Goal: Transaction & Acquisition: Purchase product/service

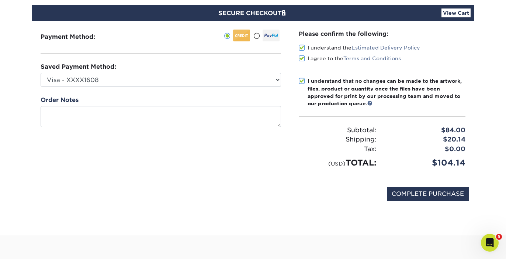
scroll to position [66, 0]
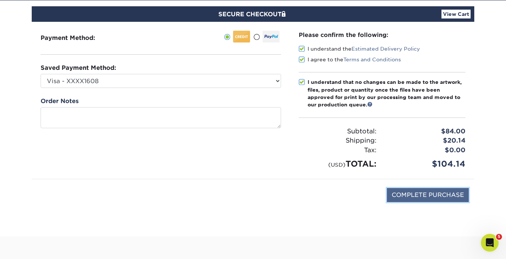
click at [440, 193] on input "COMPLETE PURCHASE" at bounding box center [428, 195] width 82 height 14
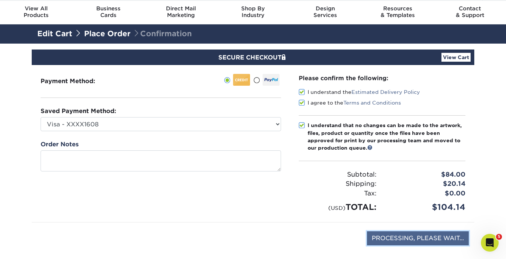
scroll to position [0, 0]
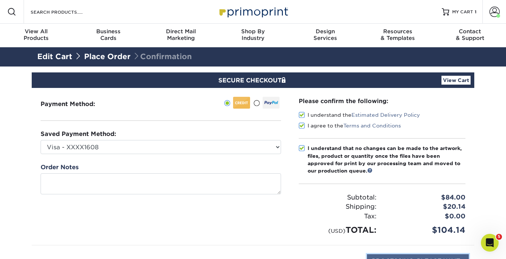
type input "COMPLETE PURCHASE"
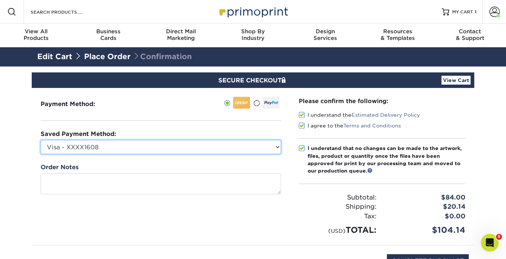
click at [276, 149] on select "Visa - XXXX1608 Visa - XXXX9544 Visa - XXXX8243 Visa - XXXX7872 Visa - XXXX4184…" at bounding box center [161, 147] width 241 height 14
select select "59823"
click at [41, 140] on select "Visa - XXXX1608 Visa - XXXX9544 Visa - XXXX8243 Visa - XXXX7872 Visa - XXXX4184…" at bounding box center [161, 147] width 241 height 14
click at [249, 144] on select "Visa - XXXX1608 Visa - XXXX9544 Visa - XXXX8243 Visa - XXXX7872 Visa - XXXX4184…" at bounding box center [161, 147] width 241 height 14
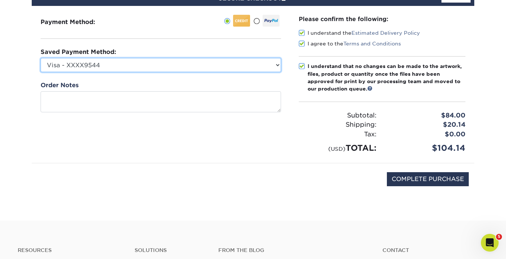
scroll to position [98, 0]
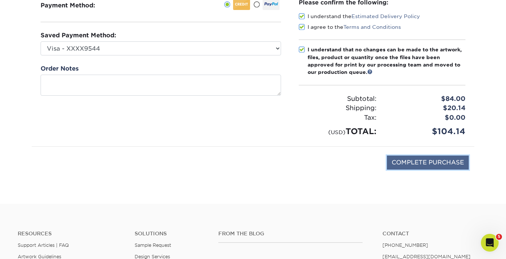
click at [446, 159] on input "COMPLETE PURCHASE" at bounding box center [428, 162] width 82 height 14
type input "COMPLETE PURCHASE"
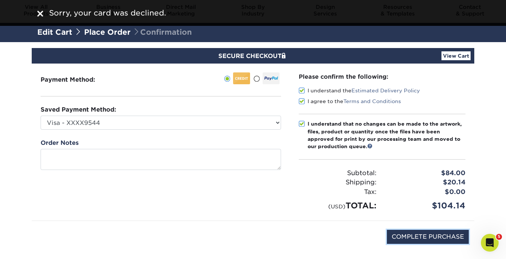
scroll to position [0, 0]
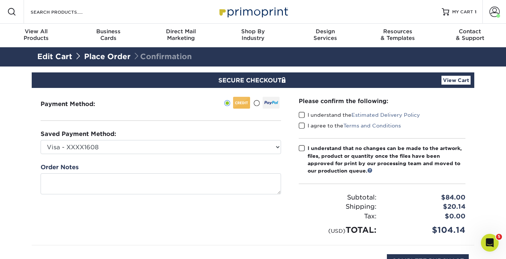
click at [300, 114] on span at bounding box center [302, 114] width 6 height 7
click at [0, 0] on input "I understand the Estimated Delivery Policy" at bounding box center [0, 0] width 0 height 0
click at [302, 123] on span at bounding box center [302, 125] width 6 height 7
click at [0, 0] on input "I agree to the Terms and Conditions" at bounding box center [0, 0] width 0 height 0
click at [304, 152] on label "I understand that no changes can be made to the artwork, files, product or quan…" at bounding box center [382, 159] width 167 height 30
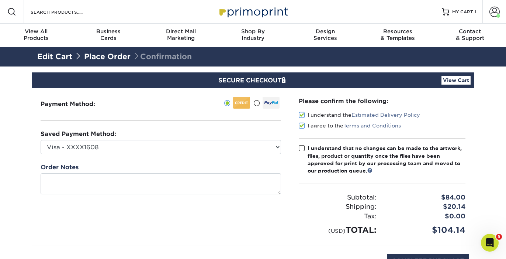
click at [0, 0] on input "I understand that no changes can be made to the artwork, files, product or quan…" at bounding box center [0, 0] width 0 height 0
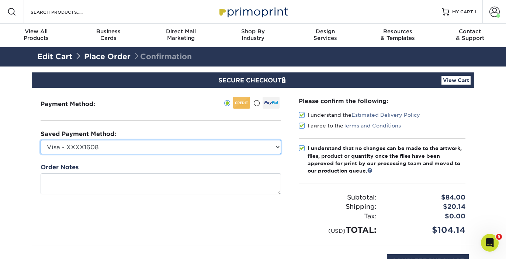
click at [217, 143] on select "Visa - XXXX1608 Visa - XXXX9544 Visa - XXXX8243 Visa - XXXX7872 Visa - XXXX4184…" at bounding box center [161, 147] width 241 height 14
select select "59823"
click at [41, 140] on select "Visa - XXXX1608 Visa - XXXX9544 Visa - XXXX8243 Visa - XXXX7872 Visa - XXXX4184…" at bounding box center [161, 147] width 241 height 14
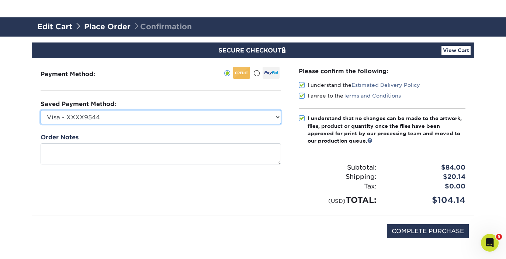
scroll to position [98, 0]
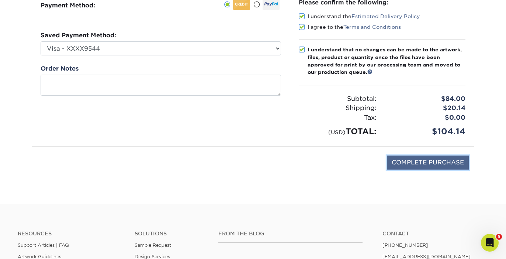
click at [418, 155] on input "COMPLETE PURCHASE" at bounding box center [428, 162] width 82 height 14
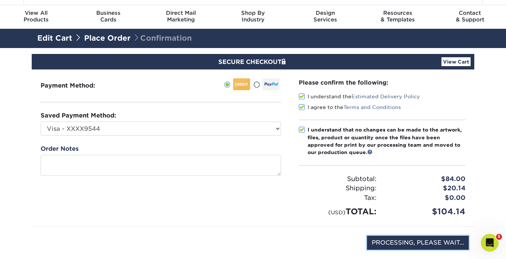
scroll to position [0, 0]
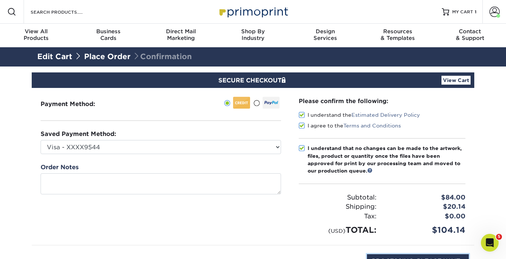
type input "COMPLETE PURCHASE"
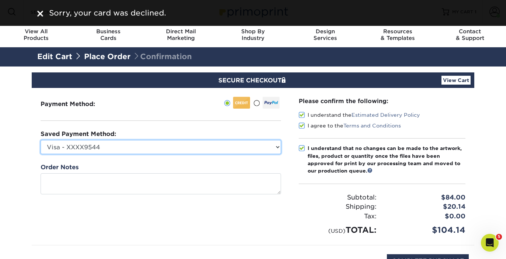
click at [250, 148] on select "Visa - XXXX1608 Visa - XXXX9544 Visa - XXXX8243 Visa - XXXX7872 Visa - XXXX4184…" at bounding box center [161, 147] width 241 height 14
select select "75407"
click at [41, 140] on select "Visa - XXXX1608 Visa - XXXX9544 Visa - XXXX8243 Visa - XXXX7872 Visa - XXXX4184…" at bounding box center [161, 147] width 241 height 14
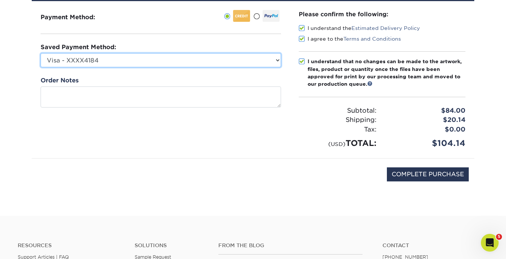
scroll to position [125, 0]
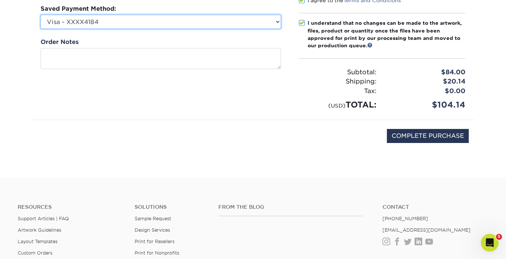
click at [177, 28] on select "Visa - XXXX1608 Visa - XXXX9544 Visa - XXXX8243 Visa - XXXX7872 Visa - XXXX4184…" at bounding box center [161, 22] width 241 height 14
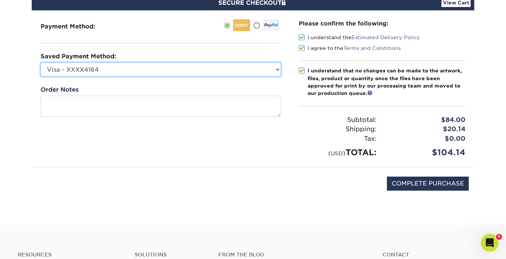
scroll to position [77, 0]
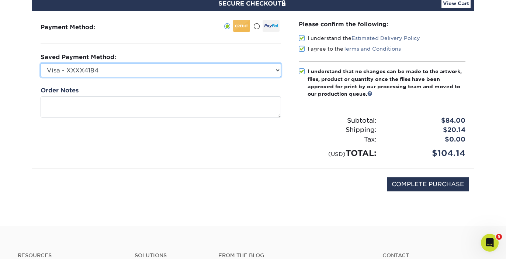
click at [173, 71] on select "Visa - XXXX1608 Visa - XXXX9544 Visa - XXXX8243 Visa - XXXX7872 Visa - XXXX4184…" at bounding box center [161, 70] width 241 height 14
select select
click at [41, 63] on select "Visa - XXXX1608 Visa - XXXX9544 Visa - XXXX8243 Visa - XXXX7872 Visa - XXXX4184…" at bounding box center [161, 70] width 241 height 14
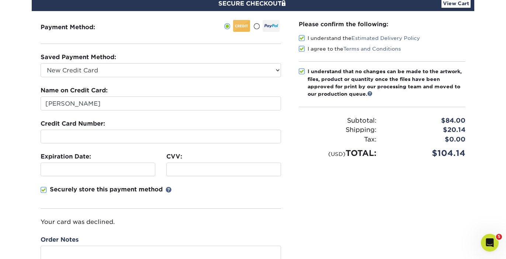
click at [168, 141] on div at bounding box center [161, 136] width 241 height 14
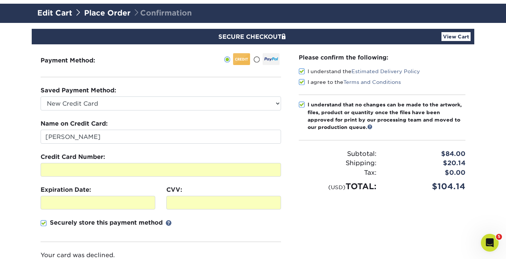
scroll to position [45, 0]
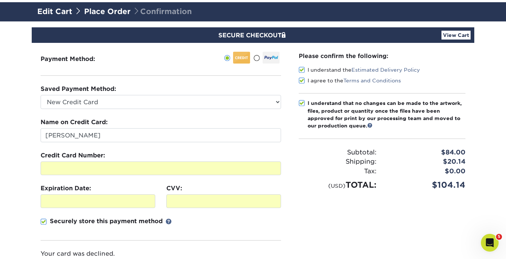
drag, startPoint x: 442, startPoint y: 151, endPoint x: 447, endPoint y: 163, distance: 13.2
click at [447, 163] on div "Subtotal: $84.00 Shipping: $20.14 Discounts: - $0.00 Tax: $0.00" at bounding box center [382, 164] width 167 height 52
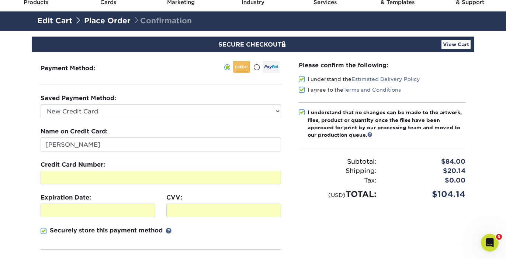
scroll to position [0, 0]
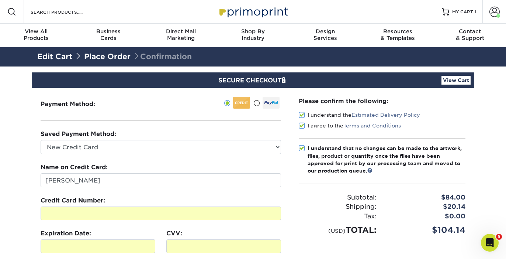
click at [54, 57] on link "Edit Cart" at bounding box center [54, 56] width 35 height 9
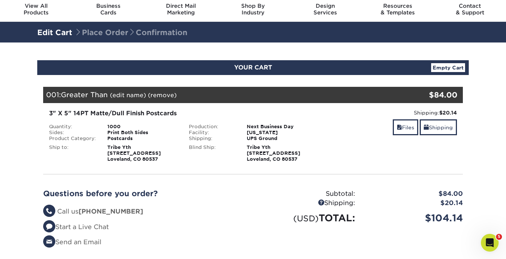
click at [118, 124] on div "1000" at bounding box center [143, 127] width 82 height 6
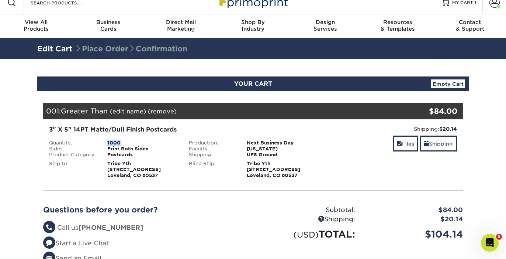
scroll to position [9, 0]
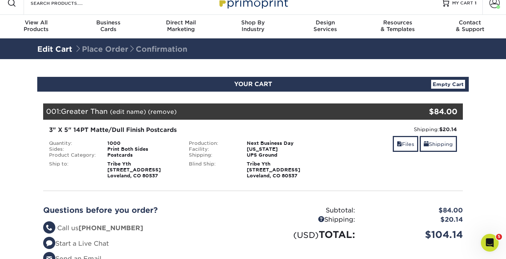
click at [275, 140] on div "Next Business Day" at bounding box center [282, 143] width 82 height 6
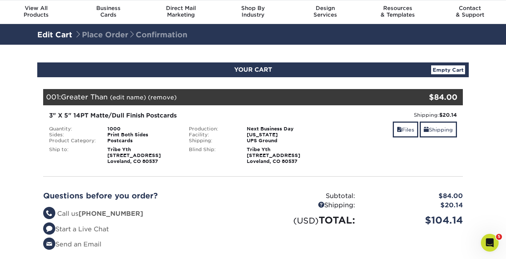
scroll to position [0, 0]
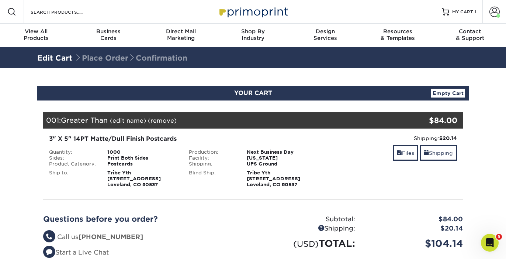
click at [133, 122] on link "(edit name)" at bounding box center [128, 120] width 36 height 7
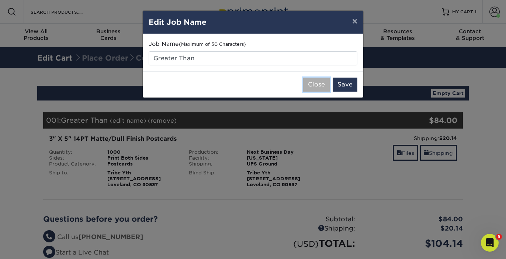
click at [326, 83] on button "Close" at bounding box center [316, 84] width 27 height 14
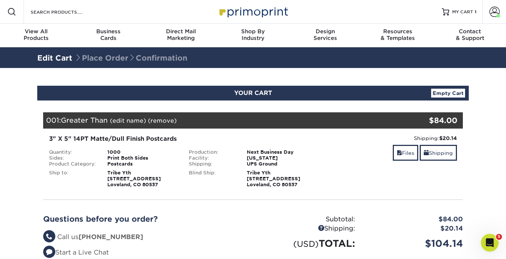
click at [137, 161] on div "Postcards" at bounding box center [143, 164] width 82 height 6
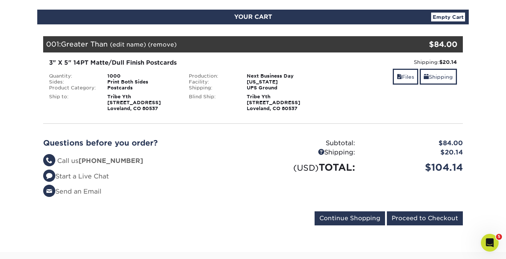
scroll to position [84, 0]
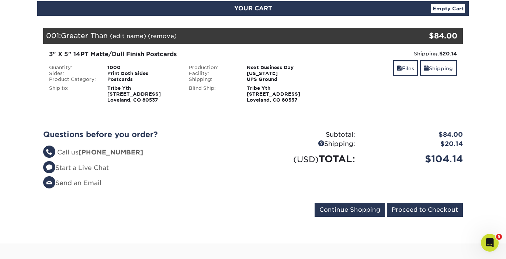
click at [246, 70] on div "[US_STATE]" at bounding box center [282, 73] width 82 height 6
click at [87, 63] on div "3" X 5" 14PT Matte/Dull Finish Postcards Quantity: 1000 Sides: Print Both Sides…" at bounding box center [183, 76] width 279 height 53
click at [76, 51] on div "3" X 5" 14PT Matte/Dull Finish Postcards" at bounding box center [183, 54] width 268 height 9
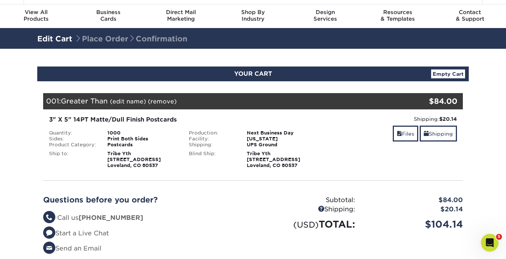
scroll to position [0, 0]
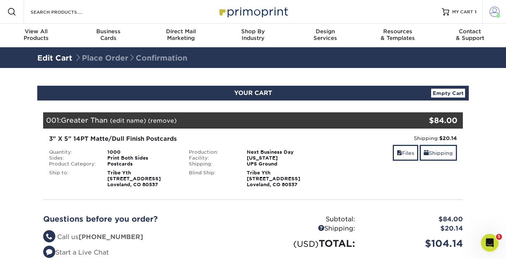
click at [497, 16] on span at bounding box center [499, 16] width 4 height 4
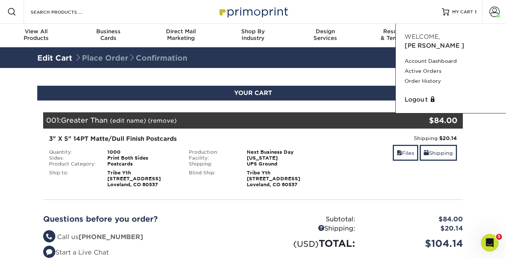
click at [310, 131] on div "3" X 5" 14PT Matte/Dull Finish Postcards Quantity: 1000 Sides: Print Both Sides…" at bounding box center [253, 160] width 431 height 65
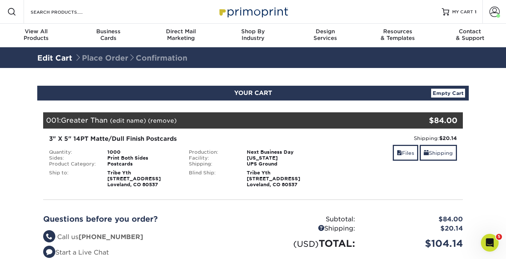
click at [296, 139] on div "3" X 5" 14PT Matte/Dull Finish Postcards" at bounding box center [183, 138] width 268 height 9
click at [126, 156] on div "Print Both Sides" at bounding box center [143, 158] width 82 height 6
click at [80, 179] on div "Ship to:" at bounding box center [73, 179] width 58 height 18
click at [409, 149] on link "Files" at bounding box center [405, 153] width 25 height 16
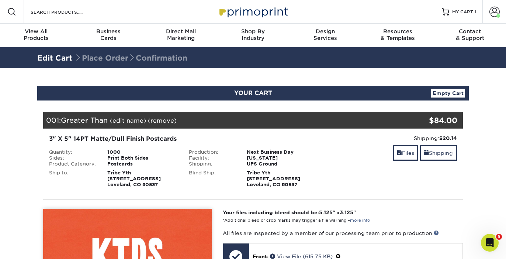
click at [235, 97] on div "YOUR CART Empty Cart" at bounding box center [253, 93] width 432 height 15
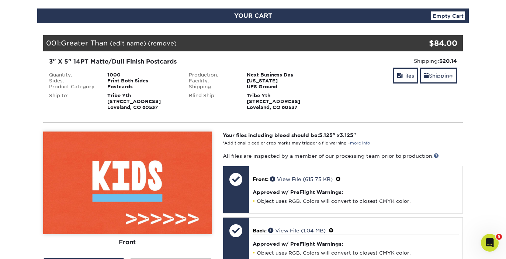
scroll to position [67, 0]
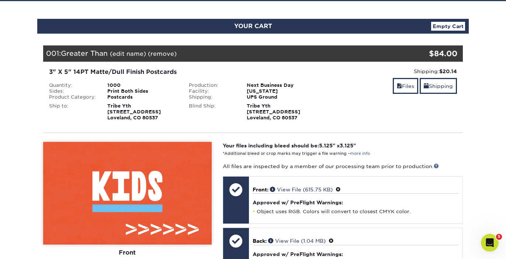
click at [119, 86] on div "1000" at bounding box center [143, 85] width 82 height 6
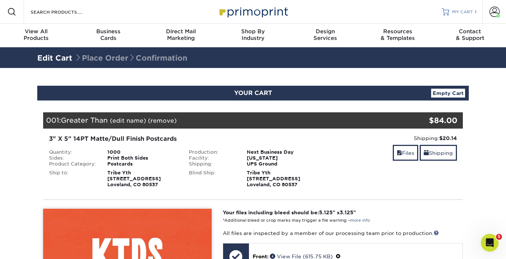
click at [471, 11] on span "MY CART" at bounding box center [462, 12] width 21 height 6
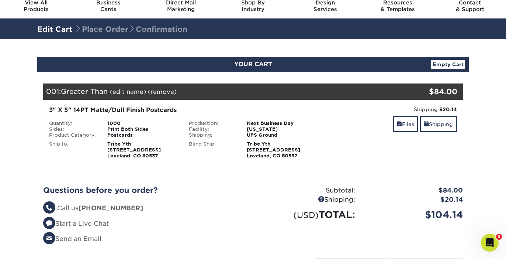
scroll to position [21, 0]
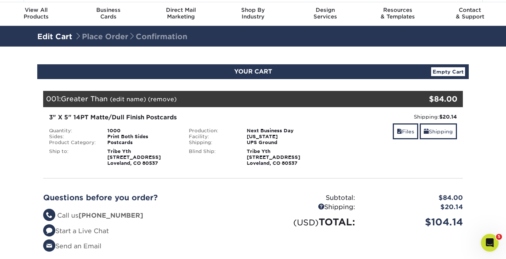
click at [295, 155] on div "Tribe Yth [STREET_ADDRESS]" at bounding box center [282, 157] width 82 height 18
click at [129, 98] on link "(edit name)" at bounding box center [128, 99] width 36 height 7
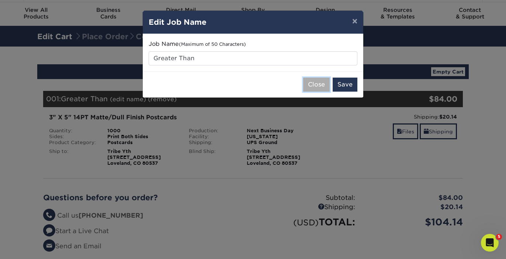
click at [317, 82] on button "Close" at bounding box center [316, 84] width 27 height 14
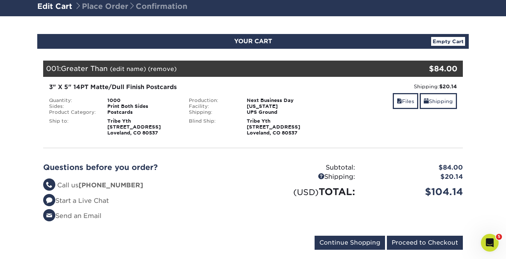
scroll to position [7, 0]
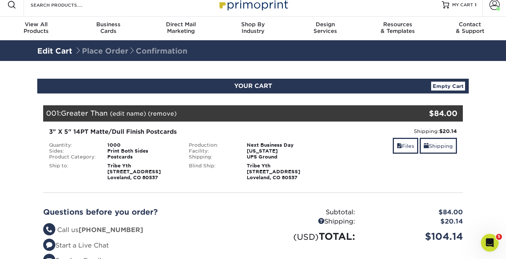
click at [454, 80] on div "YOUR CART Empty Cart" at bounding box center [253, 86] width 432 height 15
click at [446, 93] on div "Your Cart is Empty View Account Active Orders Order History Contact Us Business…" at bounding box center [253, 198] width 432 height 210
click at [447, 86] on link "Empty Cart" at bounding box center [448, 86] width 34 height 9
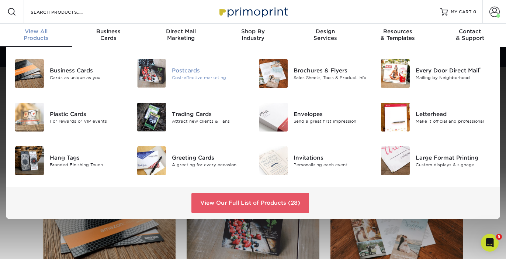
click at [177, 75] on div "Cost-effective marketing" at bounding box center [210, 77] width 76 height 6
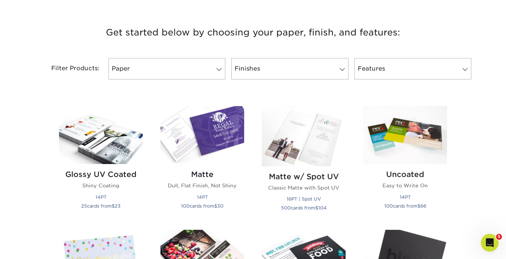
scroll to position [280, 0]
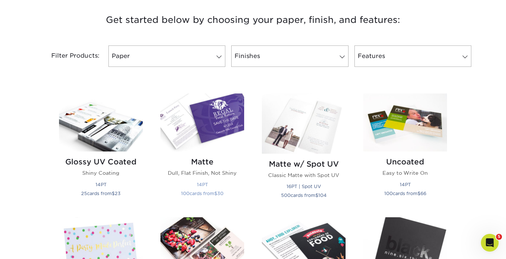
click at [211, 136] on img at bounding box center [202, 122] width 84 height 58
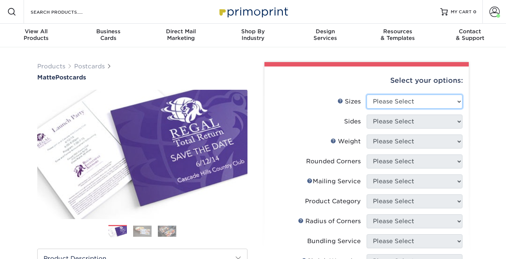
click at [395, 101] on select "Please Select 1.5" x 7" 2" x 4" 2" x 6" 2" x 7" 2" x 8" 2.12" x 5.5" 2.125" x 5…" at bounding box center [415, 101] width 96 height 14
select select "3.00x5.00"
click at [367, 94] on select "Please Select 1.5" x 7" 2" x 4" 2" x 6" 2" x 7" 2" x 8" 2.12" x 5.5" 2.125" x 5…" at bounding box center [415, 101] width 96 height 14
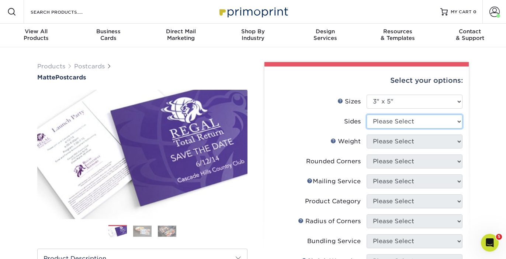
click at [395, 122] on select "Please Select Print Both Sides Print Front Only" at bounding box center [415, 121] width 96 height 14
select select "13abbda7-1d64-4f25-8bb2-c179b224825d"
click at [367, 114] on select "Please Select Print Both Sides Print Front Only" at bounding box center [415, 121] width 96 height 14
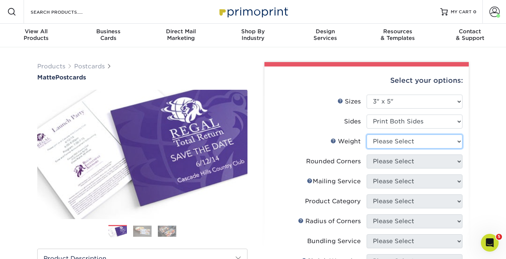
click at [409, 139] on select "Please Select 16PT 14PT" at bounding box center [415, 141] width 96 height 14
select select "14PT"
click at [367, 134] on select "Please Select 16PT 14PT" at bounding box center [415, 141] width 96 height 14
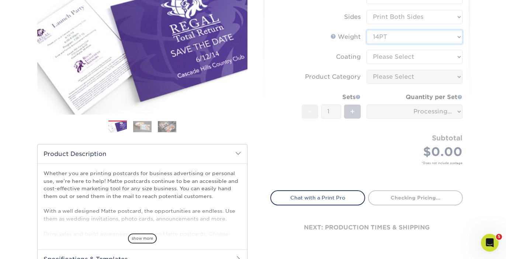
scroll to position [105, 0]
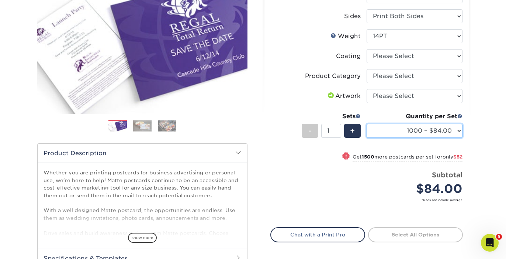
click at [442, 134] on select "1000 – $84.00 2500 – $136.00 5000 – $209.00 10000 – $397.00 15000 – $583.00 200…" at bounding box center [415, 131] width 96 height 14
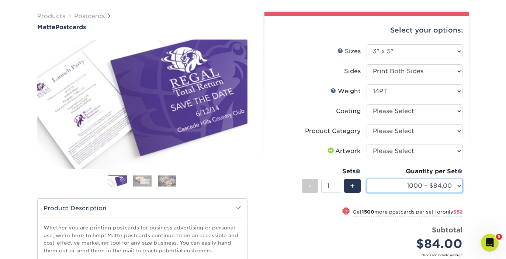
scroll to position [23, 0]
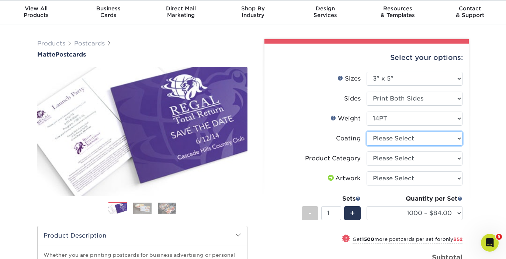
click at [419, 142] on select at bounding box center [415, 138] width 96 height 14
select select "121bb7b5-3b4d-429f-bd8d-bbf80e953313"
click at [367, 131] on select at bounding box center [415, 138] width 96 height 14
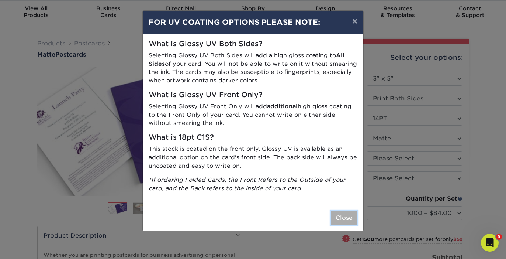
click at [345, 222] on button "Close" at bounding box center [344, 218] width 27 height 14
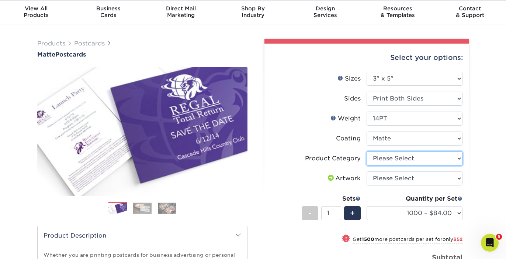
click at [404, 154] on select "Please Select Postcards" at bounding box center [415, 158] width 96 height 14
click at [394, 159] on select "Please Select Postcards" at bounding box center [415, 158] width 96 height 14
select select "9b7272e0-d6c8-4c3c-8e97-d3a1bcdab858"
click at [367, 151] on select "Please Select Postcards" at bounding box center [415, 158] width 96 height 14
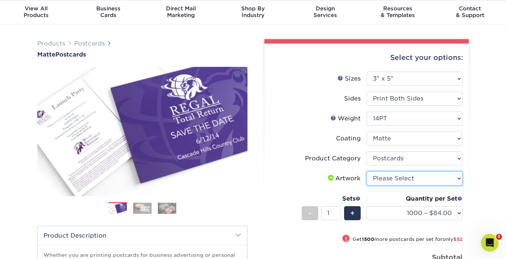
click at [394, 180] on select "Please Select I will upload files I need a design - $150" at bounding box center [415, 178] width 96 height 14
select select "upload"
click at [367, 171] on select "Please Select I will upload files I need a design - $150" at bounding box center [415, 178] width 96 height 14
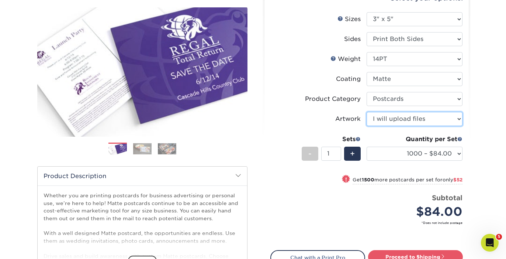
scroll to position [139, 0]
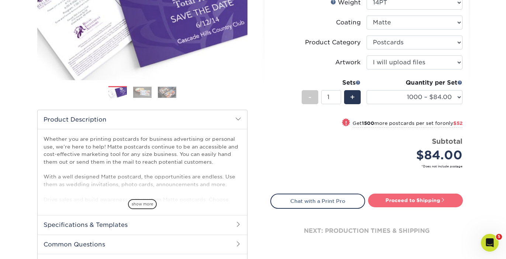
click at [429, 198] on link "Proceed to Shipping" at bounding box center [415, 199] width 95 height 13
type input "Set 1"
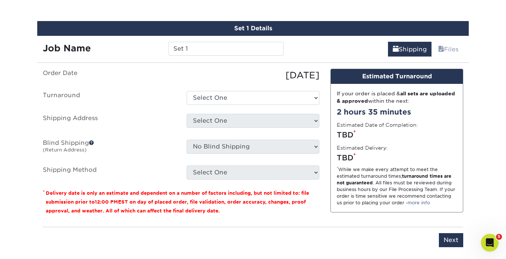
scroll to position [444, 0]
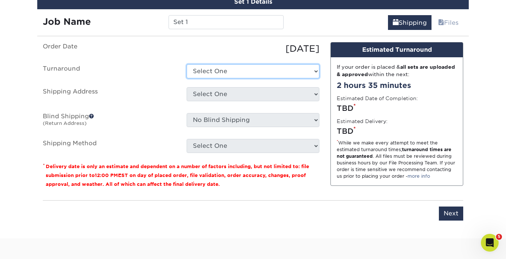
click at [249, 65] on select "Select One 2-4 Business Days 2 Day Next Business Day" at bounding box center [253, 71] width 133 height 14
select select "eafce687-f598-41a1-8379-94019729339d"
click at [187, 64] on select "Select One 2-4 Business Days 2 Day Next Business Day" at bounding box center [253, 71] width 133 height 14
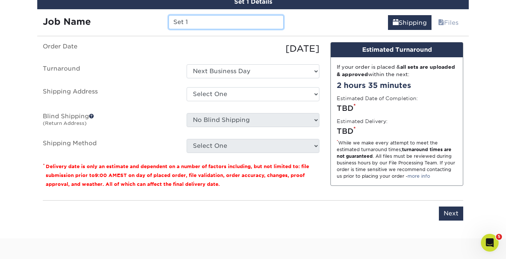
click at [200, 23] on input "Set 1" at bounding box center [226, 22] width 115 height 14
type input "J"
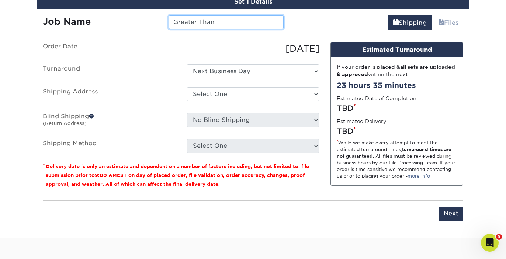
type input "Greater Than"
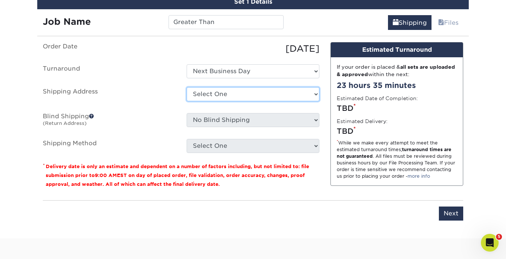
click at [224, 96] on select "Select One Tribe YTH Postcards + Add New Address" at bounding box center [253, 94] width 133 height 14
select select "225575"
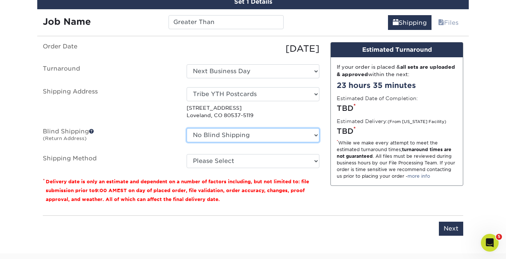
click at [289, 132] on select "No Blind Shipping Tribe YTH Postcards + Add New Address" at bounding box center [253, 135] width 133 height 14
click at [187, 128] on select "No Blind Shipping Tribe YTH Postcards + Add New Address" at bounding box center [253, 135] width 133 height 14
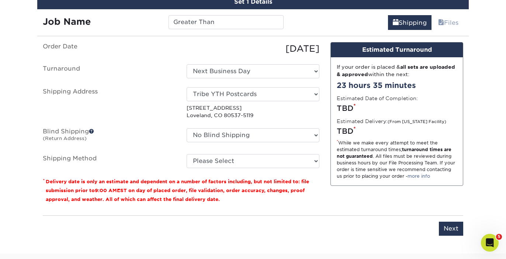
click at [289, 142] on div "No Blind Shipping Tribe YTH Postcards + Add New Address" at bounding box center [253, 136] width 144 height 17
click at [289, 152] on ul "Order Date 09/24/2025 Turnaround Select One 2-4 Business Days 2 Day Next Busine…" at bounding box center [181, 105] width 277 height 126
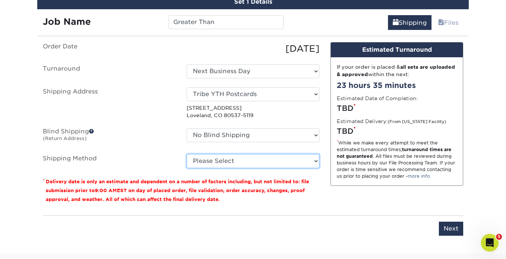
click at [289, 162] on select "Please Select Ground Shipping (+$20.14) 3 Day Shipping Service (+$28.08) 2 Day …" at bounding box center [253, 161] width 133 height 14
click at [187, 154] on select "Please Select Ground Shipping (+$20.14) 3 Day Shipping Service (+$28.08) 2 Day …" at bounding box center [253, 161] width 133 height 14
click at [287, 162] on select "Please Select Ground Shipping (+$20.14) 3 Day Shipping Service (+$28.08) 2 Day …" at bounding box center [253, 161] width 133 height 14
click at [187, 154] on select "Please Select Ground Shipping (+$20.14) 3 Day Shipping Service (+$28.08) 2 Day …" at bounding box center [253, 161] width 133 height 14
click at [287, 165] on select "Please Select Ground Shipping (+$20.14) 3 Day Shipping Service (+$28.08) 2 Day …" at bounding box center [253, 161] width 133 height 14
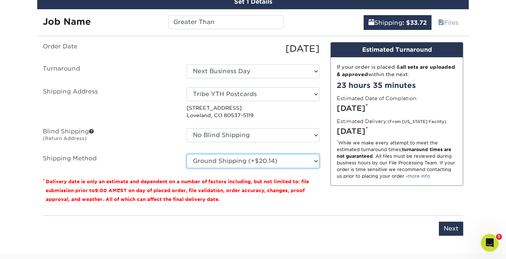
click at [187, 154] on select "Please Select Ground Shipping (+$20.14) 3 Day Shipping Service (+$28.08) 2 Day …" at bounding box center [253, 161] width 133 height 14
click at [286, 161] on select "Please Select Ground Shipping (+$20.14) 3 Day Shipping Service (+$28.08) 2 Day …" at bounding box center [253, 161] width 133 height 14
click at [187, 154] on select "Please Select Ground Shipping (+$20.14) 3 Day Shipping Service (+$28.08) 2 Day …" at bounding box center [253, 161] width 133 height 14
click at [282, 162] on select "Please Select Ground Shipping (+$20.14) 3 Day Shipping Service (+$28.08) 2 Day …" at bounding box center [253, 161] width 133 height 14
click at [187, 154] on select "Please Select Ground Shipping (+$20.14) 3 Day Shipping Service (+$28.08) 2 Day …" at bounding box center [253, 161] width 133 height 14
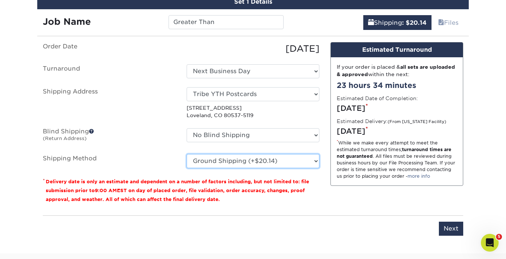
click at [282, 157] on select "Please Select Ground Shipping (+$20.14) 3 Day Shipping Service (+$28.08) 2 Day …" at bounding box center [253, 161] width 133 height 14
click at [187, 154] on select "Please Select Ground Shipping (+$20.14) 3 Day Shipping Service (+$28.08) 2 Day …" at bounding box center [253, 161] width 133 height 14
click at [281, 154] on select "Please Select Ground Shipping (+$20.14) 3 Day Shipping Service (+$28.08) 2 Day …" at bounding box center [253, 161] width 133 height 14
click at [187, 154] on select "Please Select Ground Shipping (+$20.14) 3 Day Shipping Service (+$28.08) 2 Day …" at bounding box center [253, 161] width 133 height 14
click at [287, 158] on select "Please Select Ground Shipping (+$20.14) 3 Day Shipping Service (+$28.08) 2 Day …" at bounding box center [253, 161] width 133 height 14
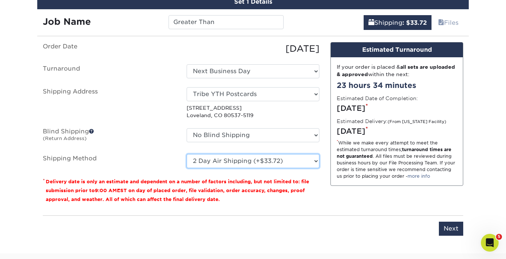
select select "03"
click at [187, 154] on select "Please Select Ground Shipping (+$20.14) 3 Day Shipping Service (+$28.08) 2 Day …" at bounding box center [253, 161] width 133 height 14
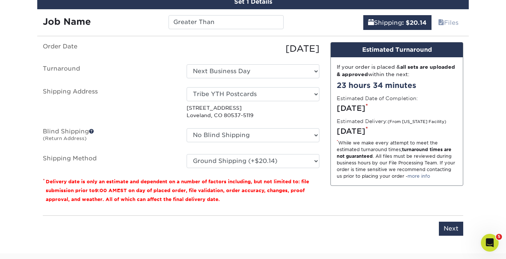
click at [304, 125] on ul "Order Date 09/24/2025 Turnaround Select One 2-4 Business Days 2 Day Next Busine…" at bounding box center [181, 105] width 277 height 126
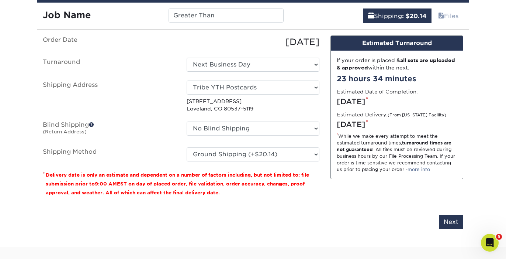
scroll to position [453, 0]
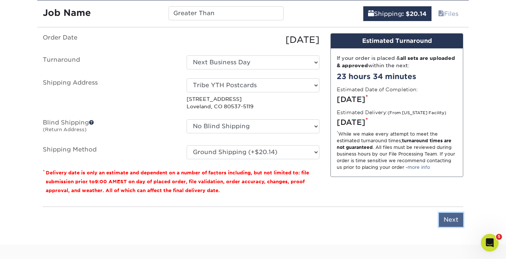
click at [453, 219] on input "Next" at bounding box center [451, 219] width 24 height 14
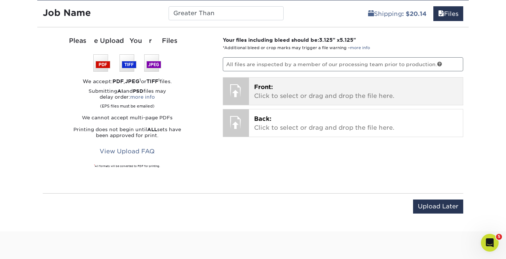
click at [347, 89] on p "Front: Click to select or drag and drop the file here." at bounding box center [356, 92] width 204 height 18
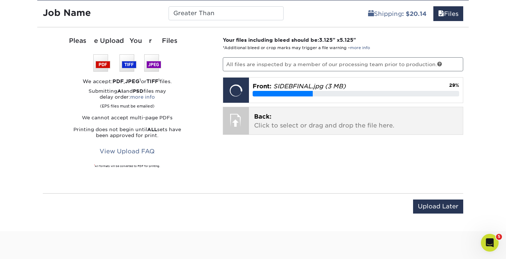
click at [256, 113] on span "Back:" at bounding box center [262, 116] width 17 height 7
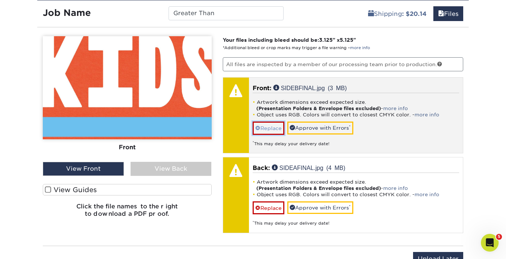
click at [273, 128] on link "Replace" at bounding box center [269, 127] width 32 height 13
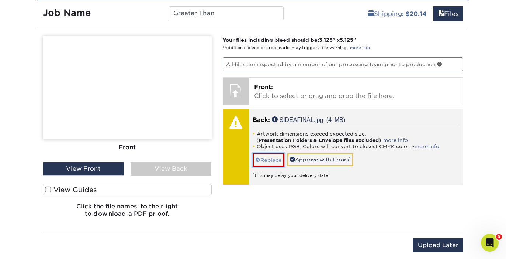
click at [276, 162] on link "Replace" at bounding box center [269, 159] width 32 height 13
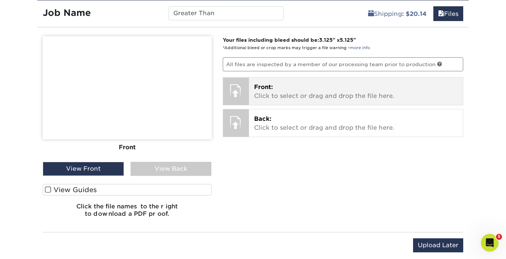
click at [243, 89] on div at bounding box center [236, 90] width 26 height 26
click at [237, 87] on div at bounding box center [236, 90] width 26 height 26
click at [267, 104] on div "Front: Click to select or drag and drop the file here. Choose file SIDEBFINAL.j…" at bounding box center [343, 91] width 241 height 28
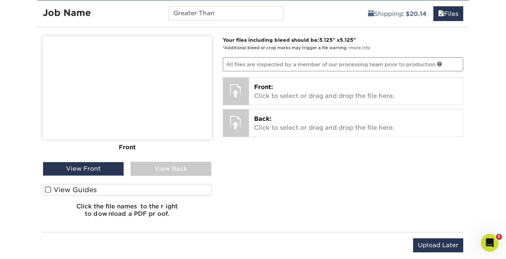
click at [108, 167] on div "View Front" at bounding box center [83, 169] width 81 height 14
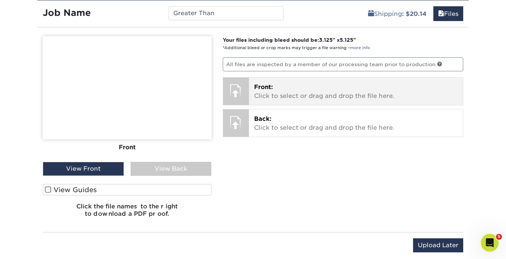
click at [248, 95] on div at bounding box center [236, 90] width 26 height 26
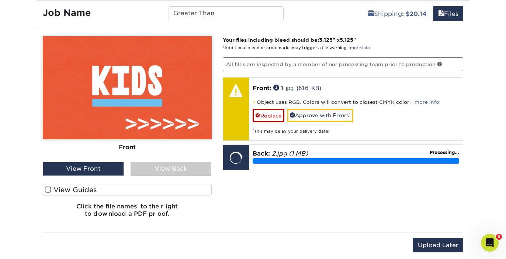
click at [61, 187] on label "View Guides" at bounding box center [127, 189] width 169 height 11
click at [0, 0] on input "View Guides" at bounding box center [0, 0] width 0 height 0
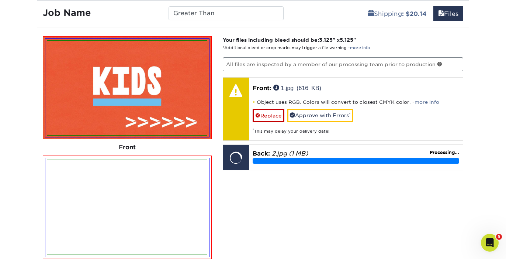
click at [60, 187] on img at bounding box center [127, 207] width 160 height 94
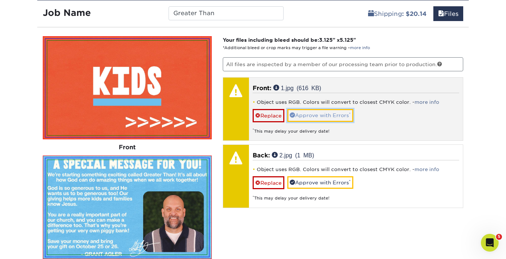
click at [318, 117] on link "Approve with Errors *" at bounding box center [320, 115] width 66 height 13
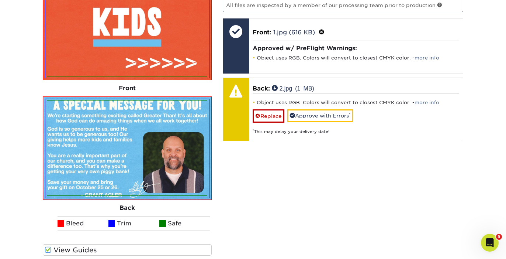
scroll to position [520, 0]
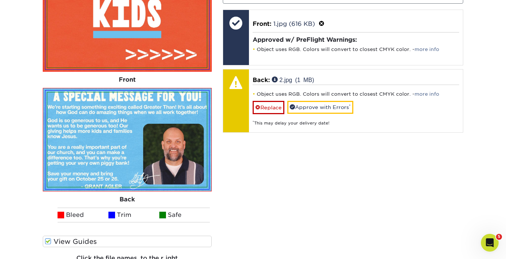
click at [172, 128] on img at bounding box center [127, 139] width 160 height 94
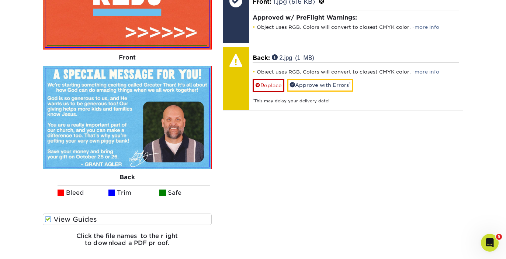
scroll to position [544, 0]
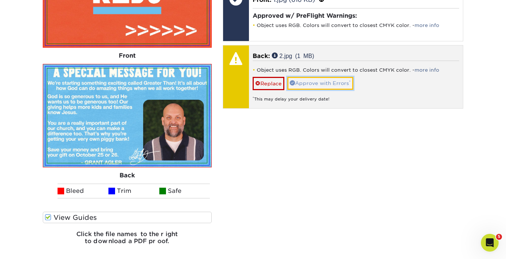
click at [335, 81] on link "Approve with Errors *" at bounding box center [320, 83] width 66 height 13
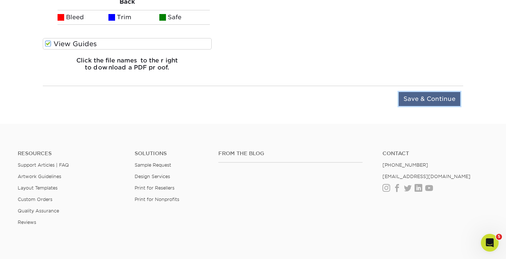
click at [456, 99] on input "Save & Continue" at bounding box center [430, 99] width 62 height 14
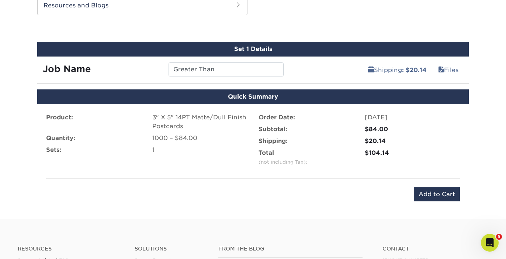
scroll to position [397, 0]
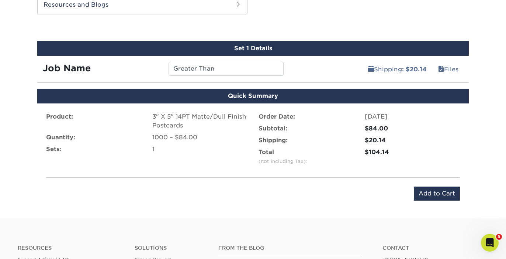
click at [440, 203] on div "Product: 3" X 5" 14PT Matte/Dull Finish Postcards Quantity: 1000 – $84.00 Sets:…" at bounding box center [253, 156] width 432 height 106
click at [443, 187] on input "Add to Cart" at bounding box center [437, 193] width 46 height 14
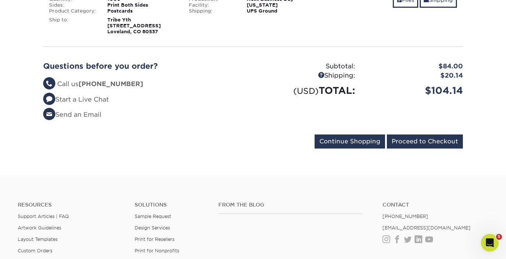
scroll to position [152, 0]
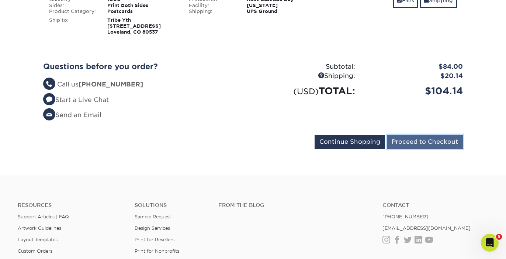
click at [442, 138] on input "Proceed to Checkout" at bounding box center [425, 142] width 76 height 14
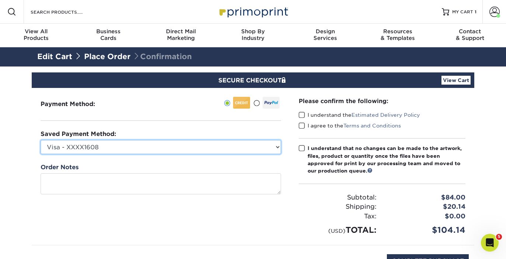
click at [210, 143] on select "Visa - XXXX1608 Visa - XXXX9544 Visa - XXXX8243 Visa - XXXX7872 Visa - XXXX4184…" at bounding box center [161, 147] width 241 height 14
select select
click at [41, 140] on select "Visa - XXXX1608 Visa - XXXX9544 Visa - XXXX8243 Visa - XXXX7872 Visa - XXXX4184…" at bounding box center [161, 147] width 241 height 14
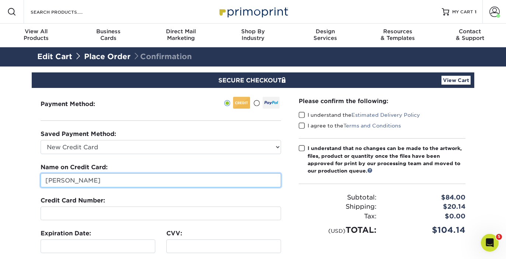
click at [189, 184] on input "[PERSON_NAME]" at bounding box center [161, 180] width 241 height 14
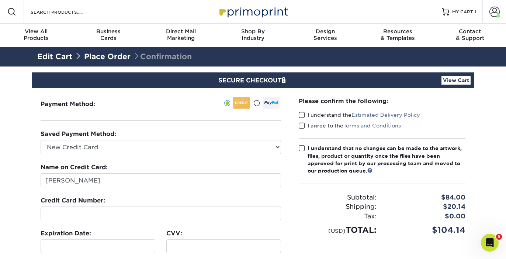
click at [182, 207] on div at bounding box center [161, 213] width 241 height 14
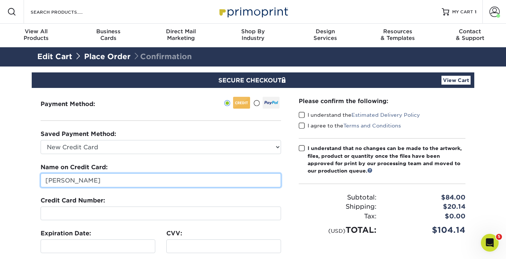
click at [175, 177] on input "[PERSON_NAME]" at bounding box center [161, 180] width 241 height 14
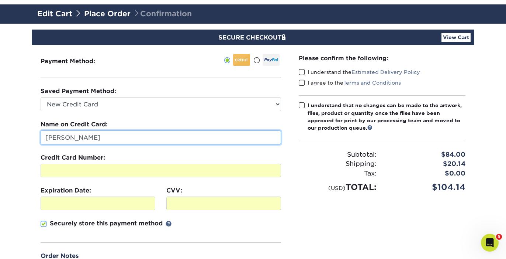
scroll to position [39, 0]
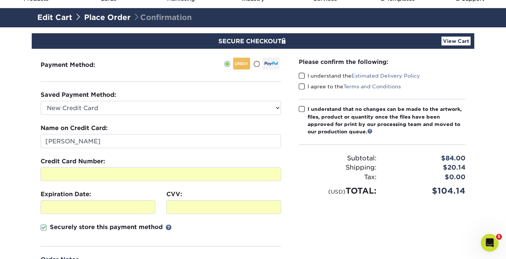
click at [301, 77] on span at bounding box center [302, 75] width 6 height 7
click at [0, 0] on input "I understand the Estimated Delivery Policy" at bounding box center [0, 0] width 0 height 0
click at [302, 85] on span at bounding box center [302, 86] width 6 height 7
click at [0, 0] on input "I agree to the Terms and Conditions" at bounding box center [0, 0] width 0 height 0
click at [302, 106] on span at bounding box center [302, 109] width 6 height 7
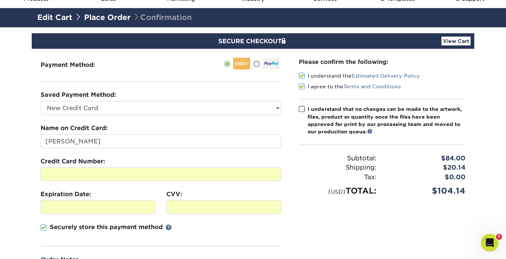
click at [0, 0] on input "I understand that no changes can be made to the artwork, files, product or quan…" at bounding box center [0, 0] width 0 height 0
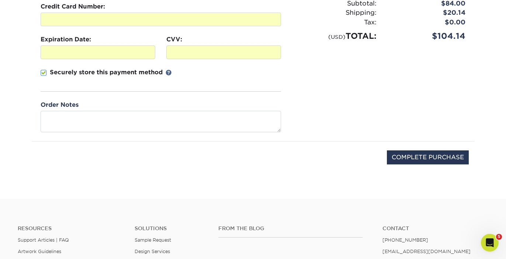
scroll to position [197, 0]
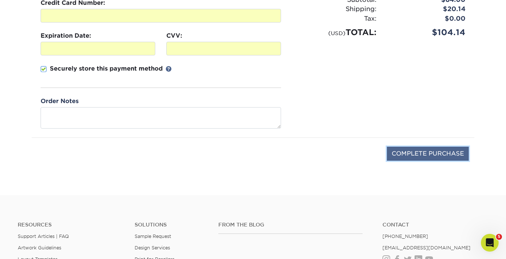
click at [427, 154] on input "COMPLETE PURCHASE" at bounding box center [428, 153] width 82 height 14
type input "PROCESSING, PLEASE WAIT..."
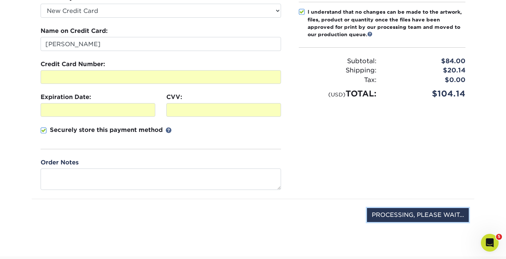
scroll to position [137, 0]
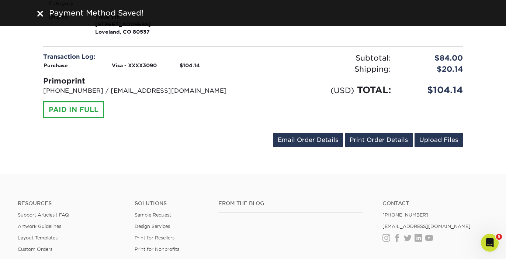
scroll to position [282, 0]
